Goal: Transaction & Acquisition: Purchase product/service

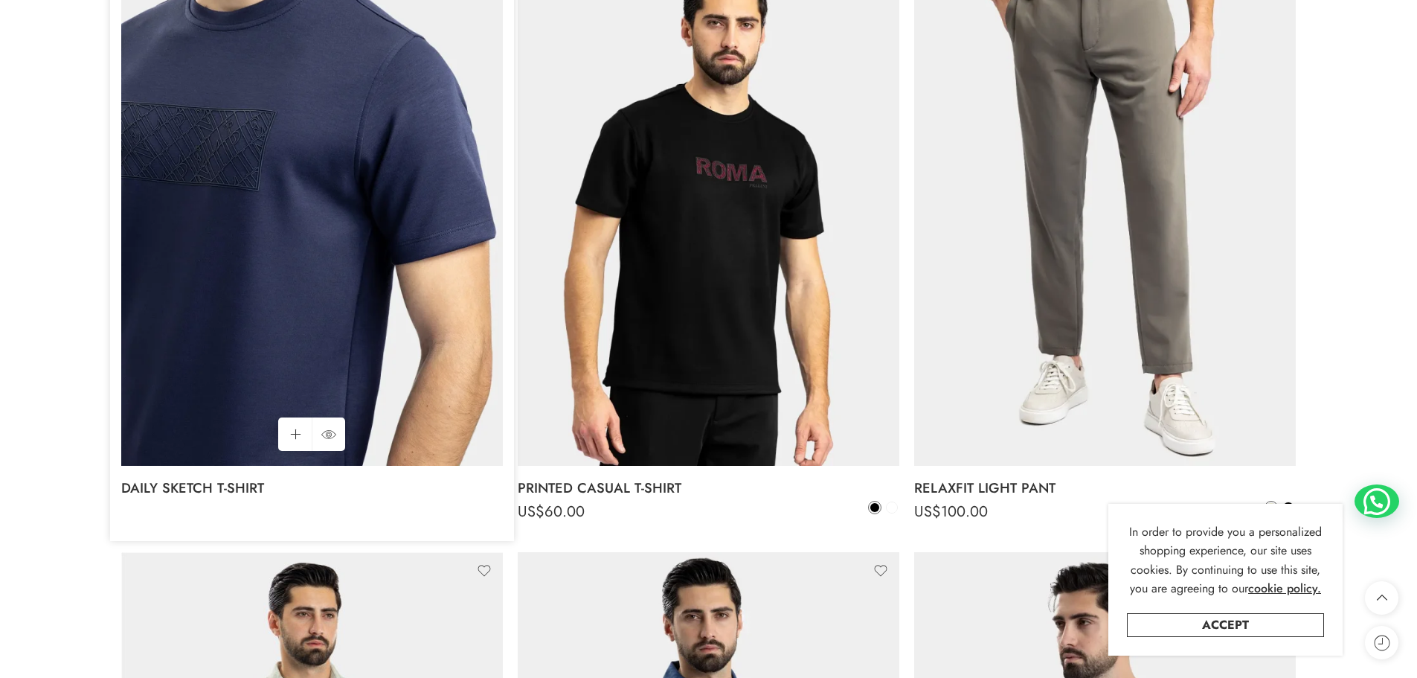
scroll to position [4463, 0]
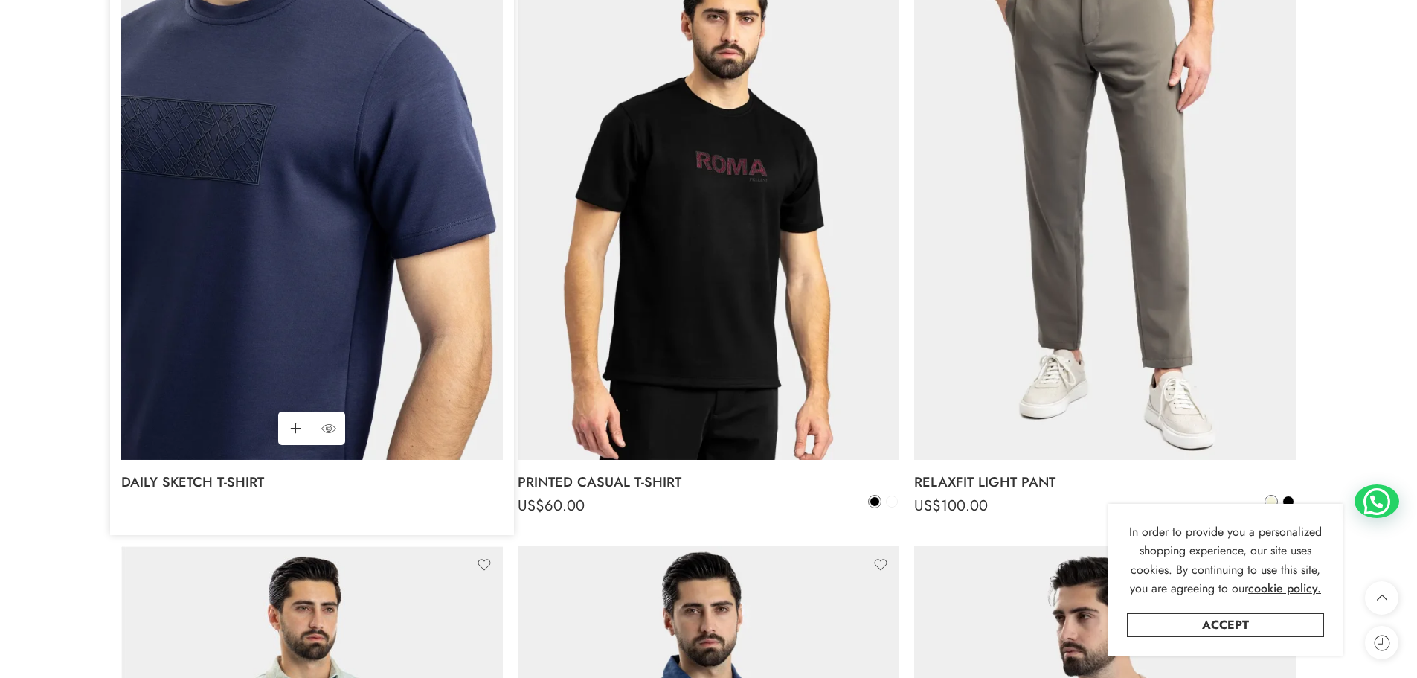
click at [315, 250] on img at bounding box center [312, 205] width 382 height 509
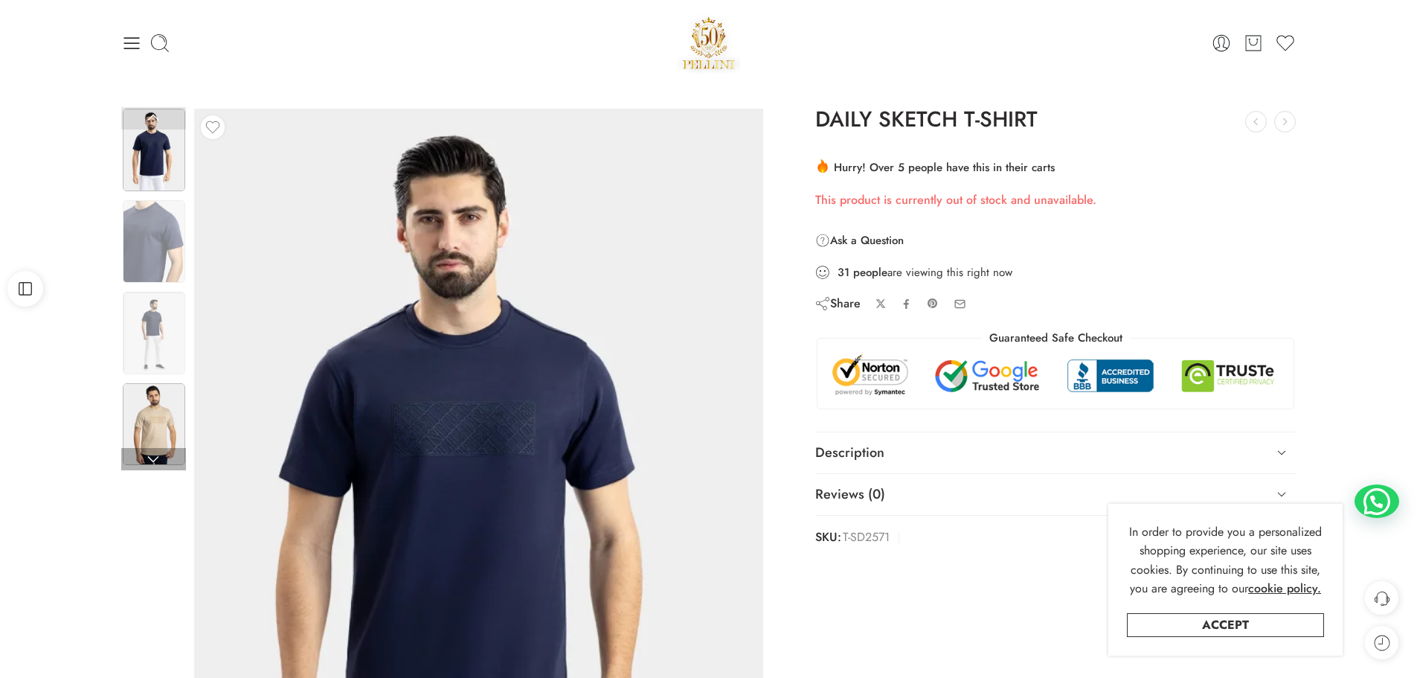
click at [164, 420] on img at bounding box center [154, 424] width 62 height 83
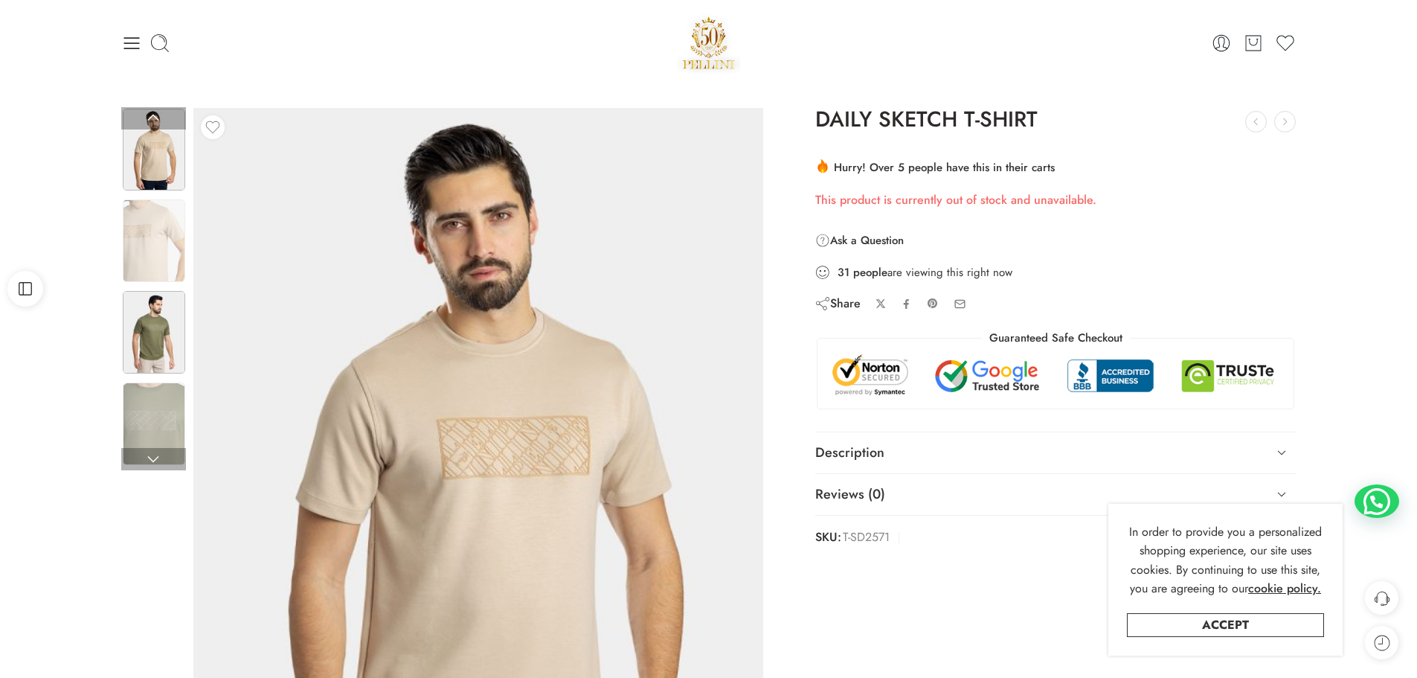
click at [170, 324] on img at bounding box center [154, 332] width 62 height 83
